Goal: Information Seeking & Learning: Learn about a topic

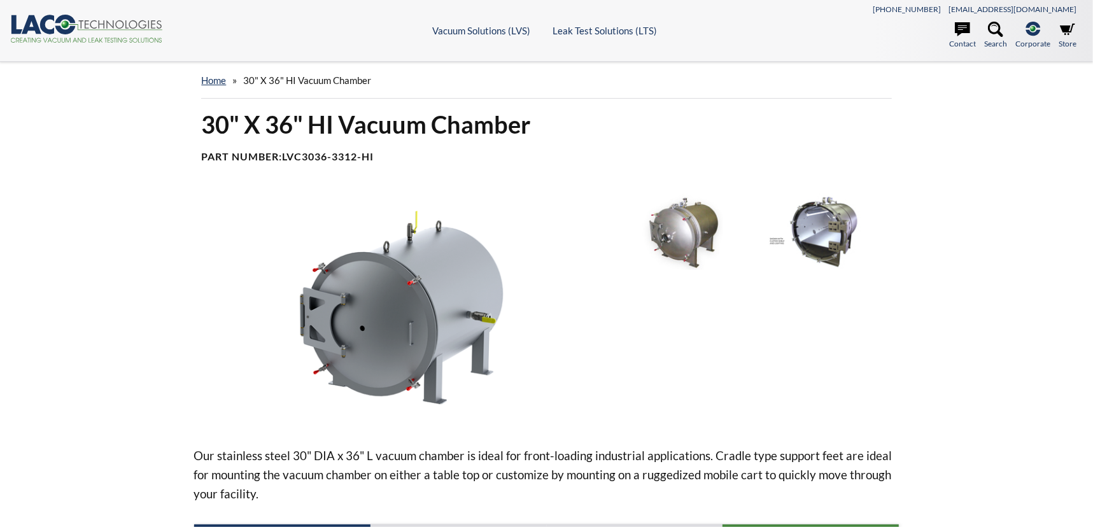
select select "Language Translate Widget"
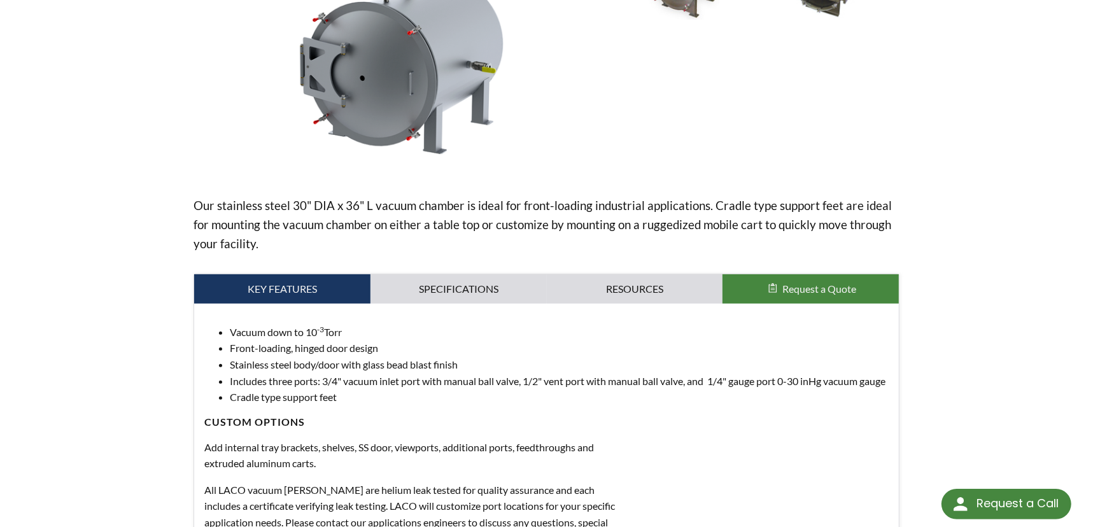
scroll to position [405, 0]
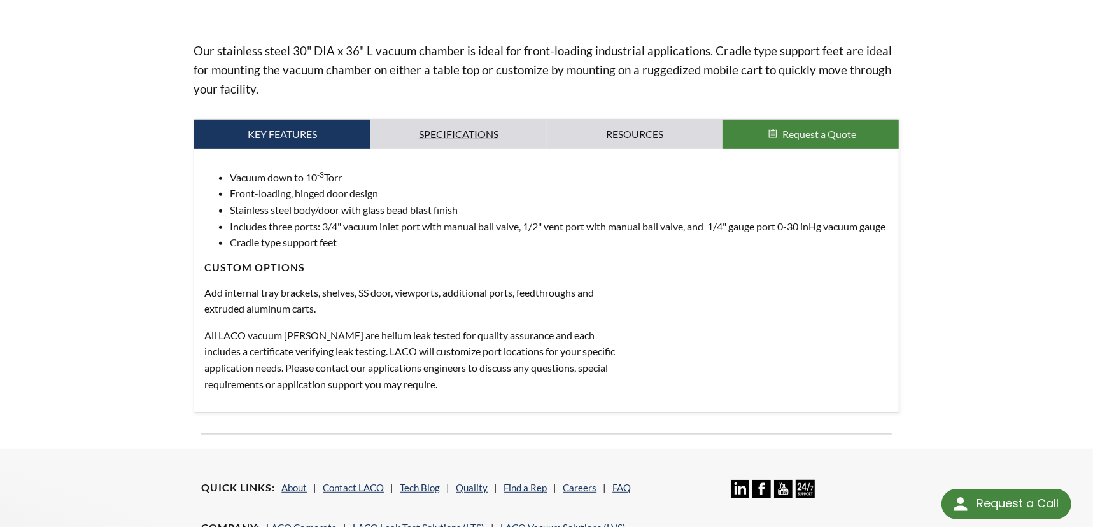
click at [480, 149] on link "Specifications" at bounding box center [458, 134] width 176 height 29
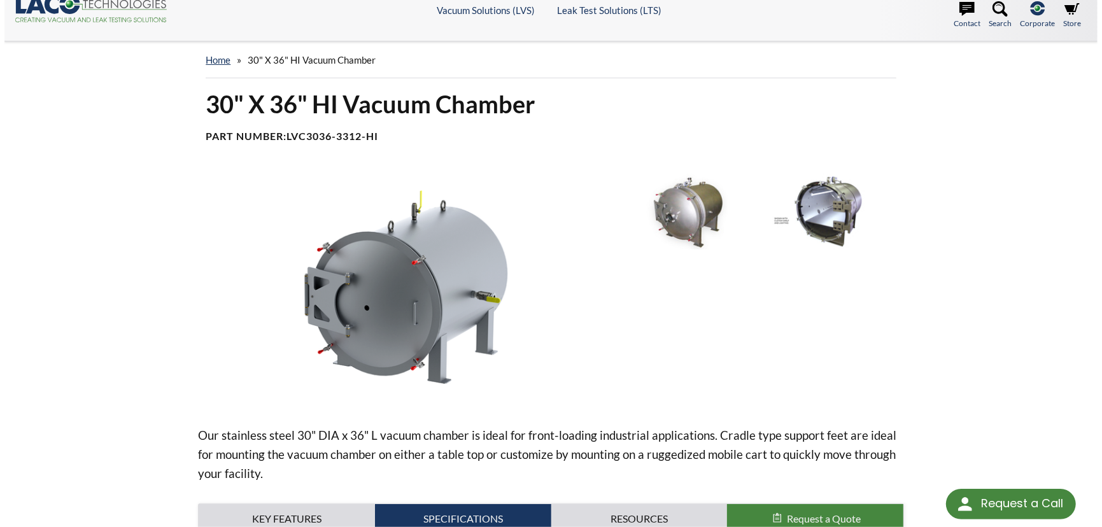
scroll to position [0, 0]
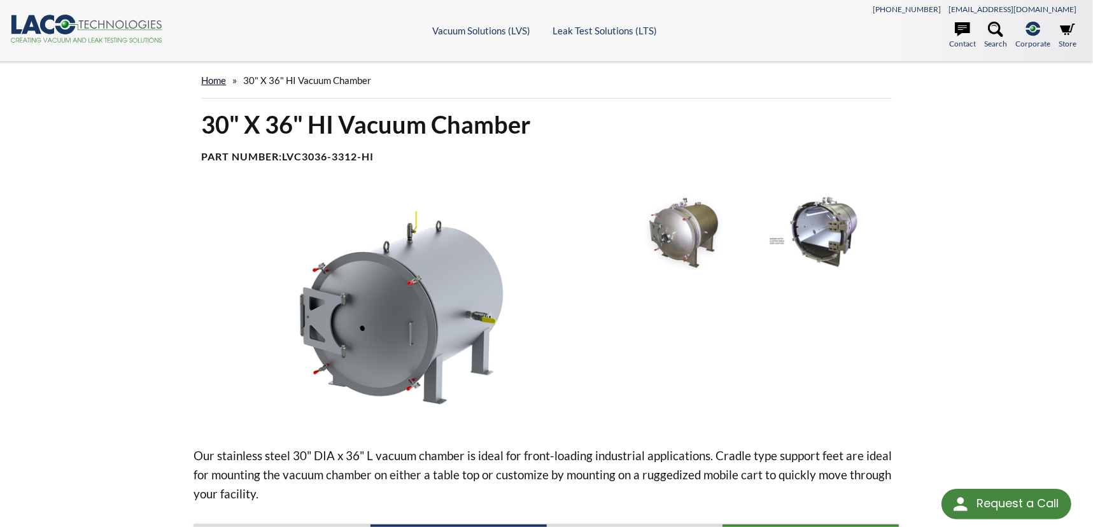
click at [224, 86] on link "home" at bounding box center [213, 79] width 25 height 11
click at [680, 270] on img at bounding box center [684, 232] width 135 height 76
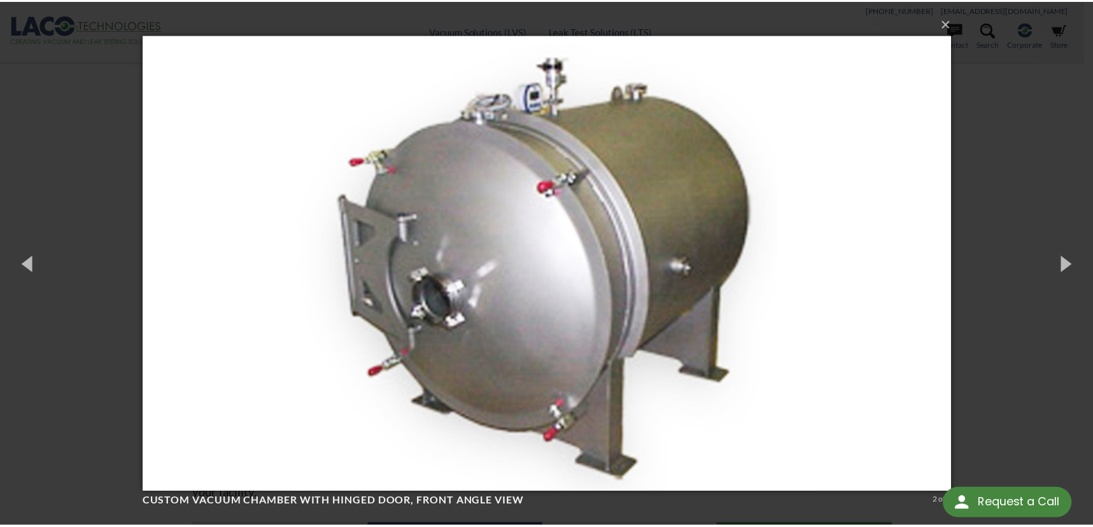
scroll to position [3, 0]
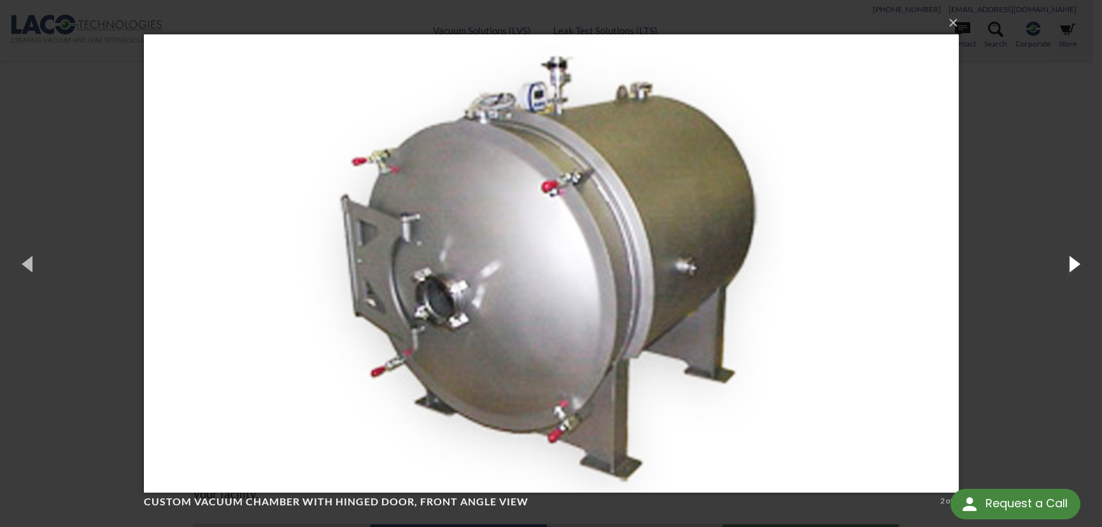
click at [1068, 258] on button "button" at bounding box center [1072, 263] width 57 height 70
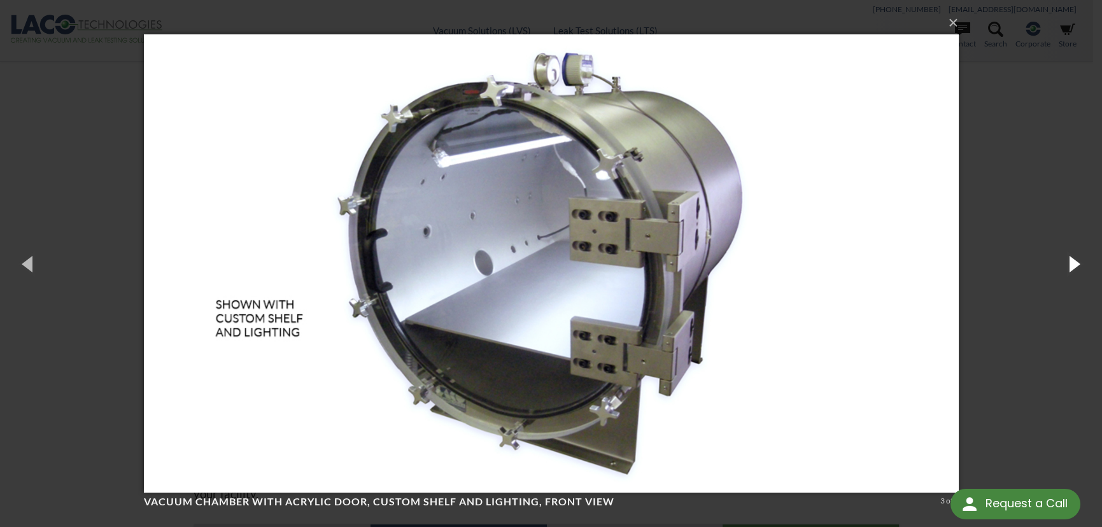
click at [1068, 258] on button "button" at bounding box center [1072, 263] width 57 height 70
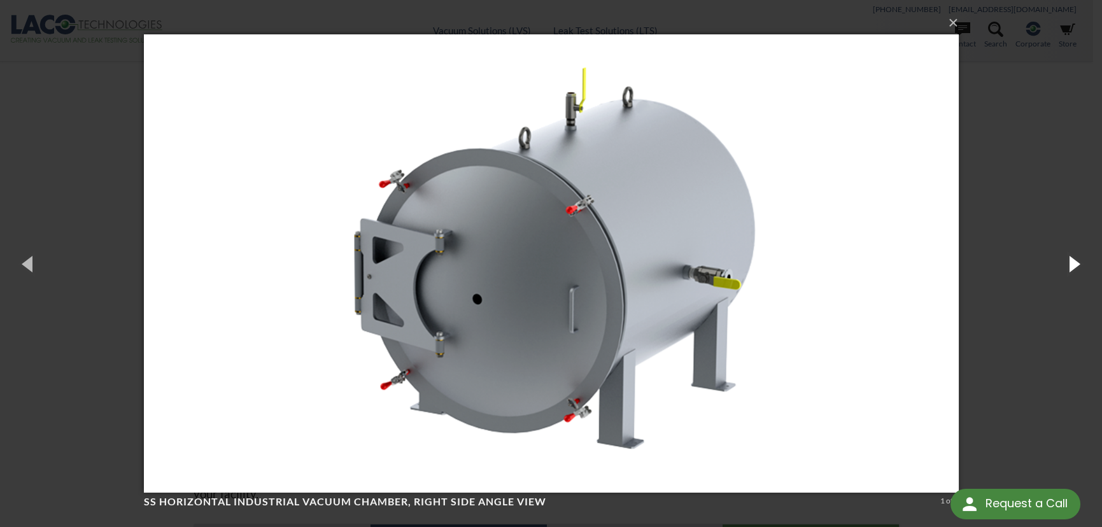
click at [1068, 258] on button "button" at bounding box center [1072, 263] width 57 height 70
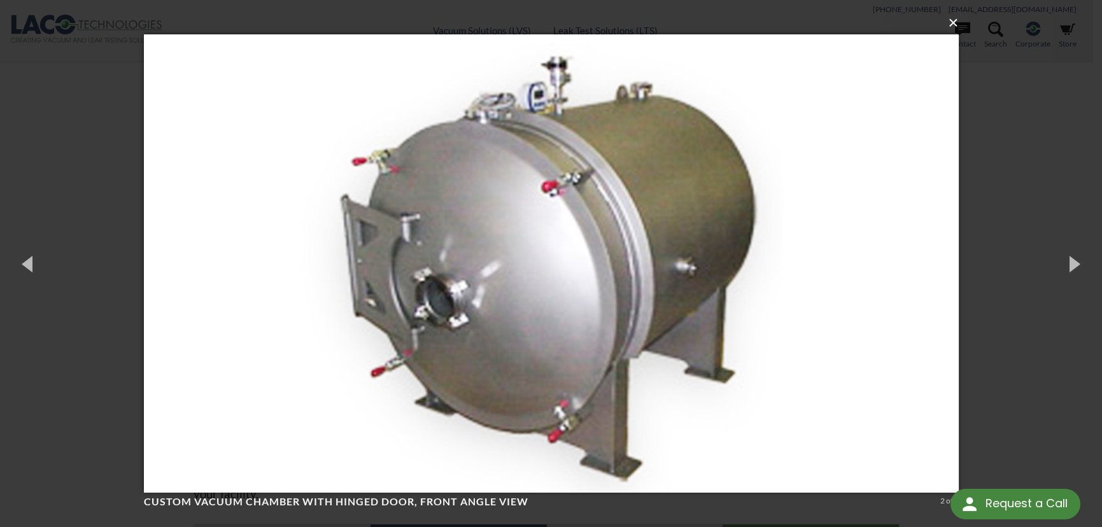
click at [948, 18] on button "×" at bounding box center [555, 23] width 815 height 28
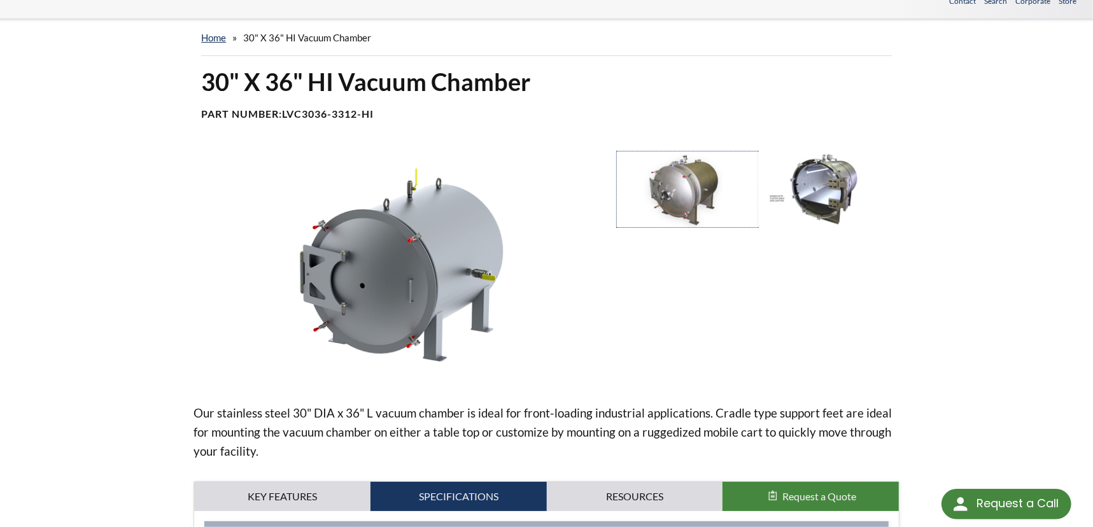
scroll to position [0, 0]
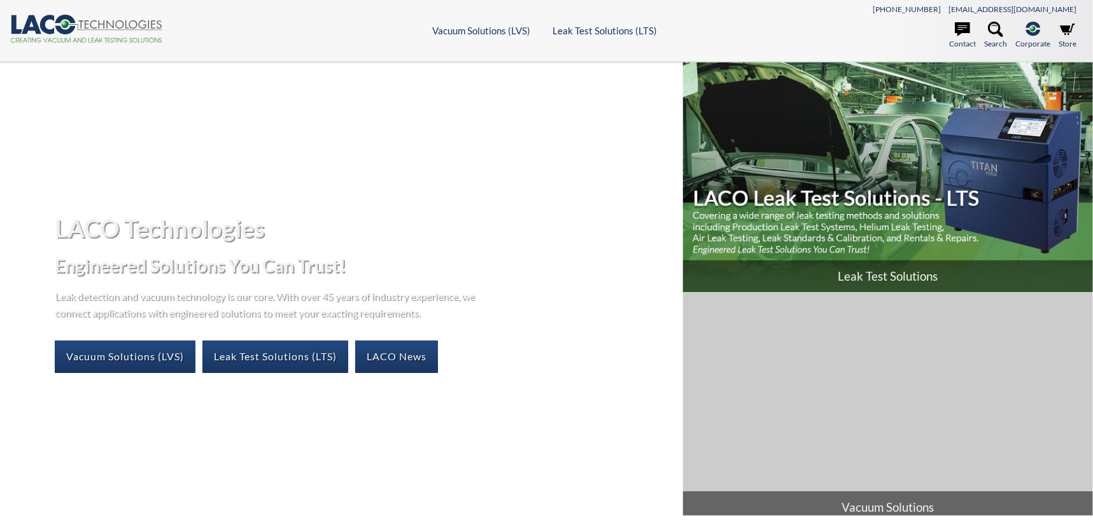
select select "Language Translate Widget"
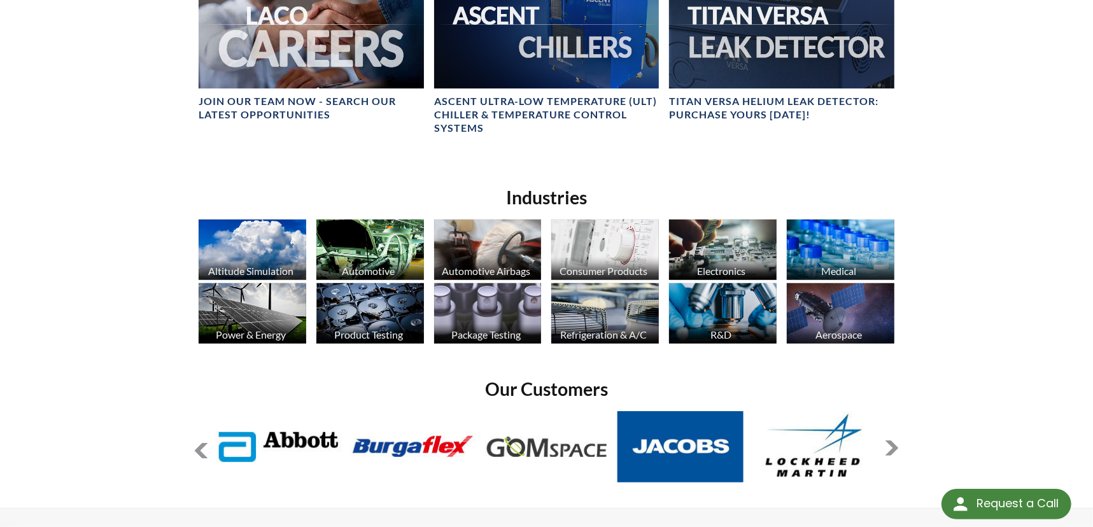
scroll to position [459, 0]
